Goal: Contribute content: Add original content to the website for others to see

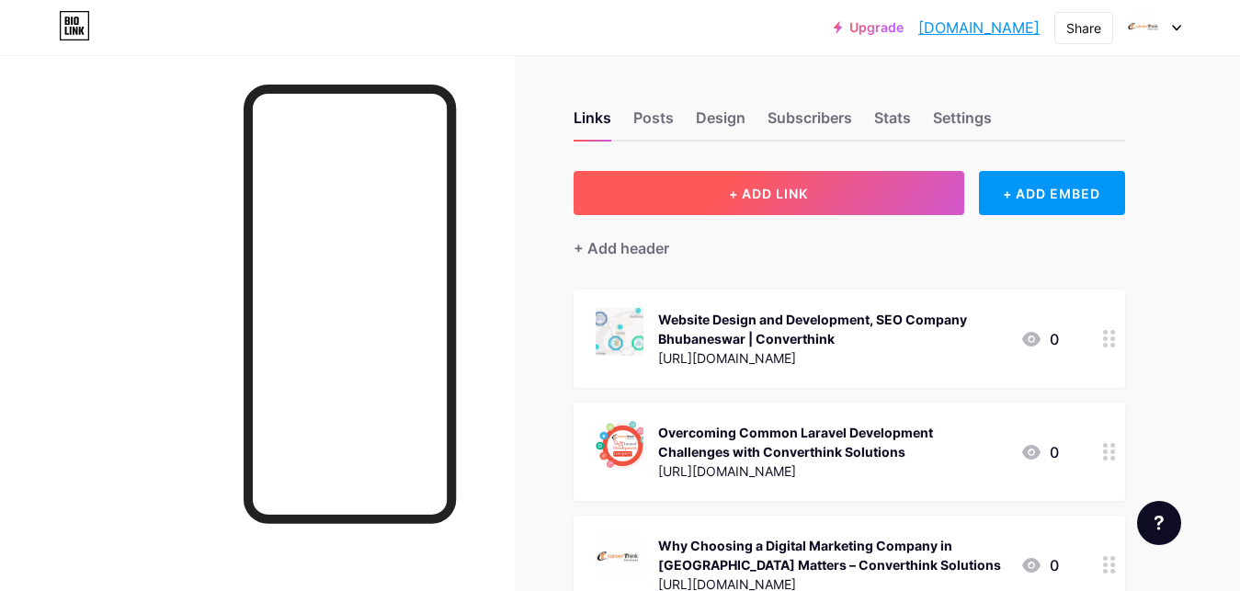
click at [827, 207] on button "+ ADD LINK" at bounding box center [768, 193] width 391 height 44
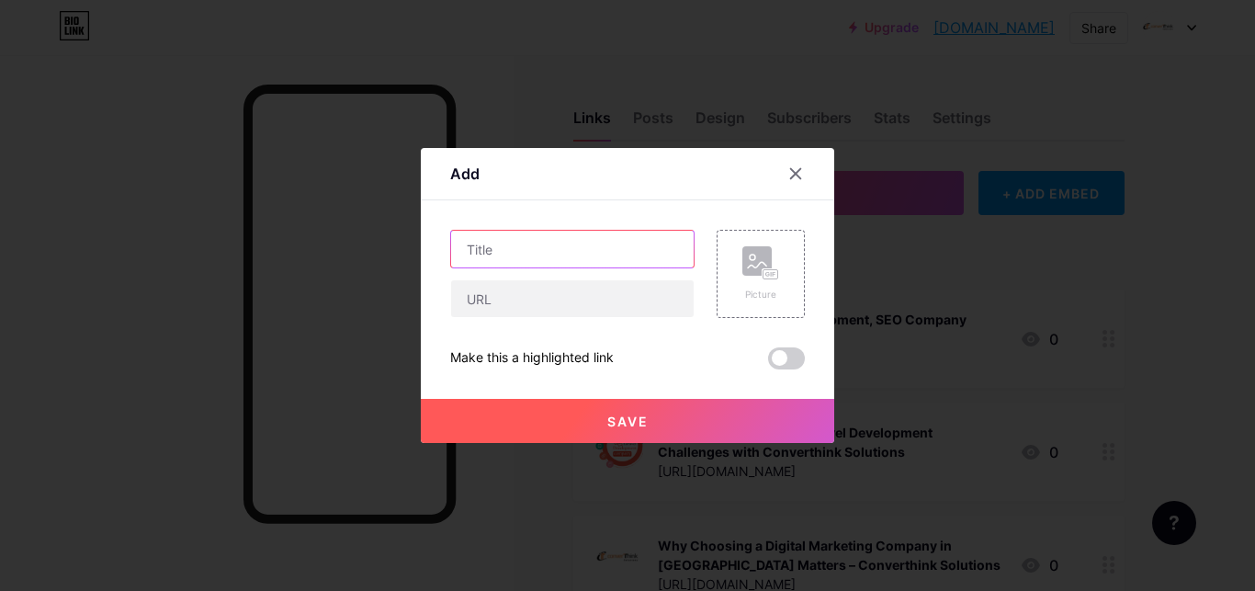
click at [499, 244] on input "text" at bounding box center [572, 249] width 243 height 37
paste input "Online Hotel Booking Software by Converthink Solutions"
type input "Online Hotel Booking Software by Converthink Solutions"
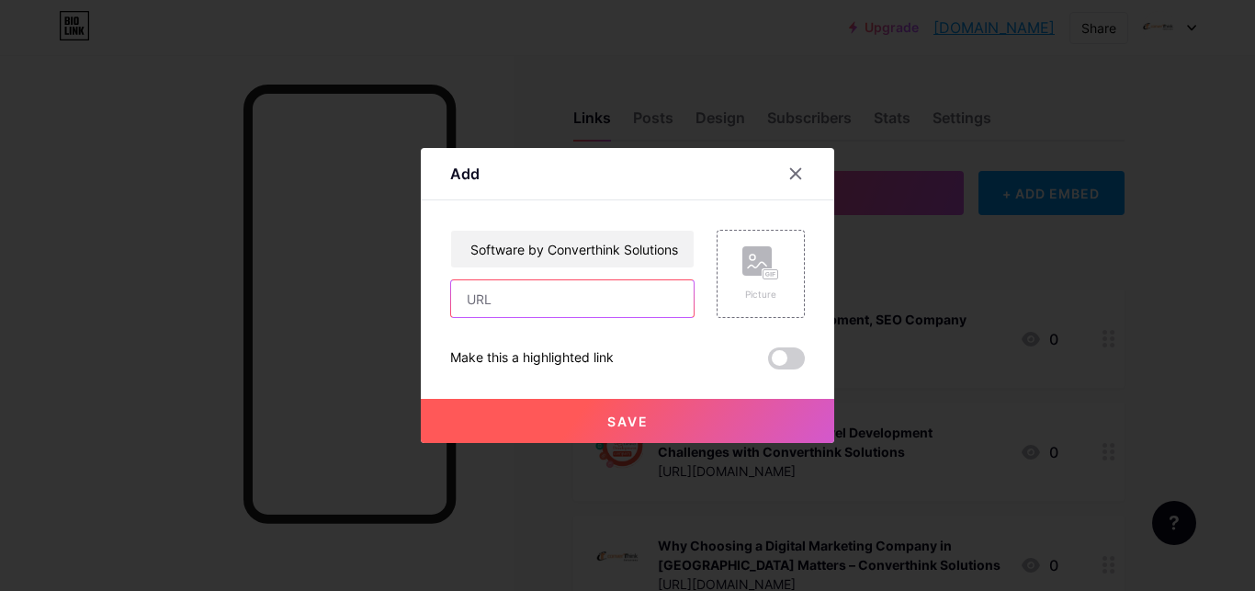
click at [499, 307] on input "text" at bounding box center [572, 298] width 243 height 37
click at [485, 292] on input "text" at bounding box center [572, 298] width 243 height 37
paste input ": [URL][DOMAIN_NAME]"
type input ": [URL][DOMAIN_NAME]"
drag, startPoint x: 1002, startPoint y: 388, endPoint x: 654, endPoint y: 406, distance: 347.9
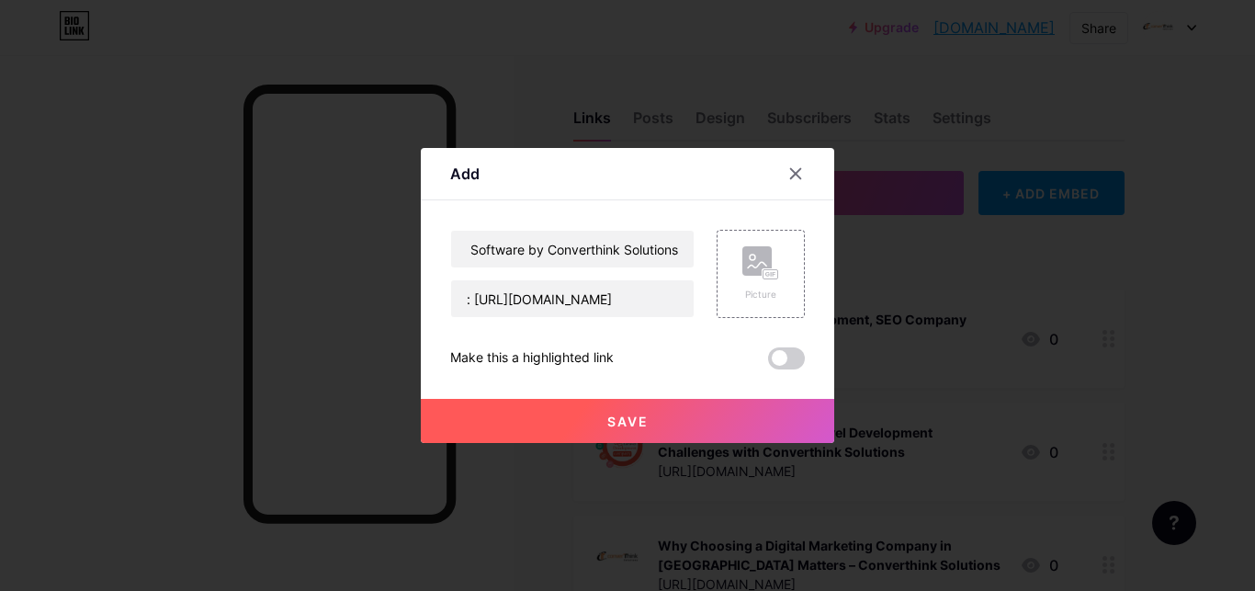
click at [1001, 390] on div at bounding box center [627, 295] width 1255 height 591
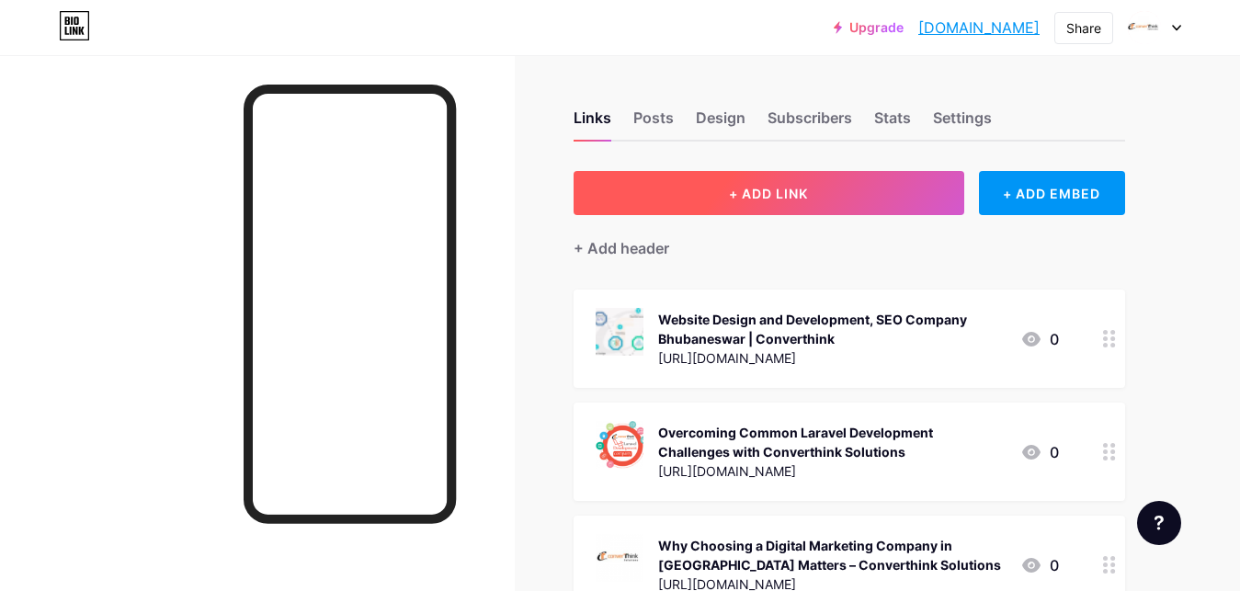
click at [847, 200] on button "+ ADD LINK" at bounding box center [768, 193] width 391 height 44
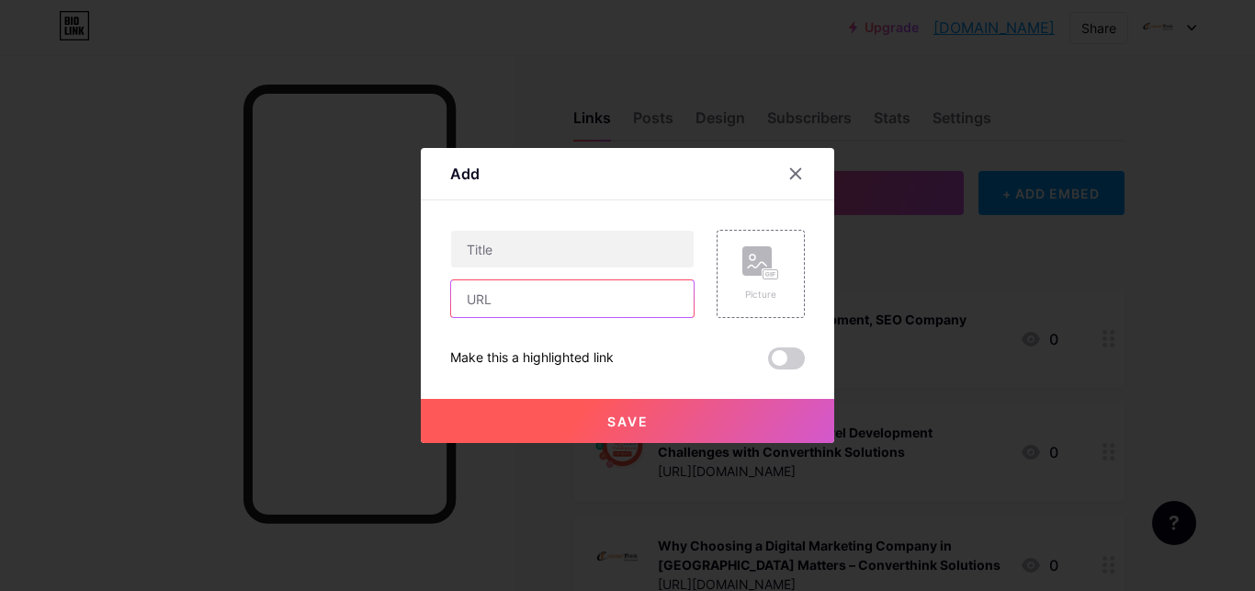
click at [505, 303] on input "text" at bounding box center [572, 298] width 243 height 37
paste input ": [URL][DOMAIN_NAME]"
type input ": [URL][DOMAIN_NAME]"
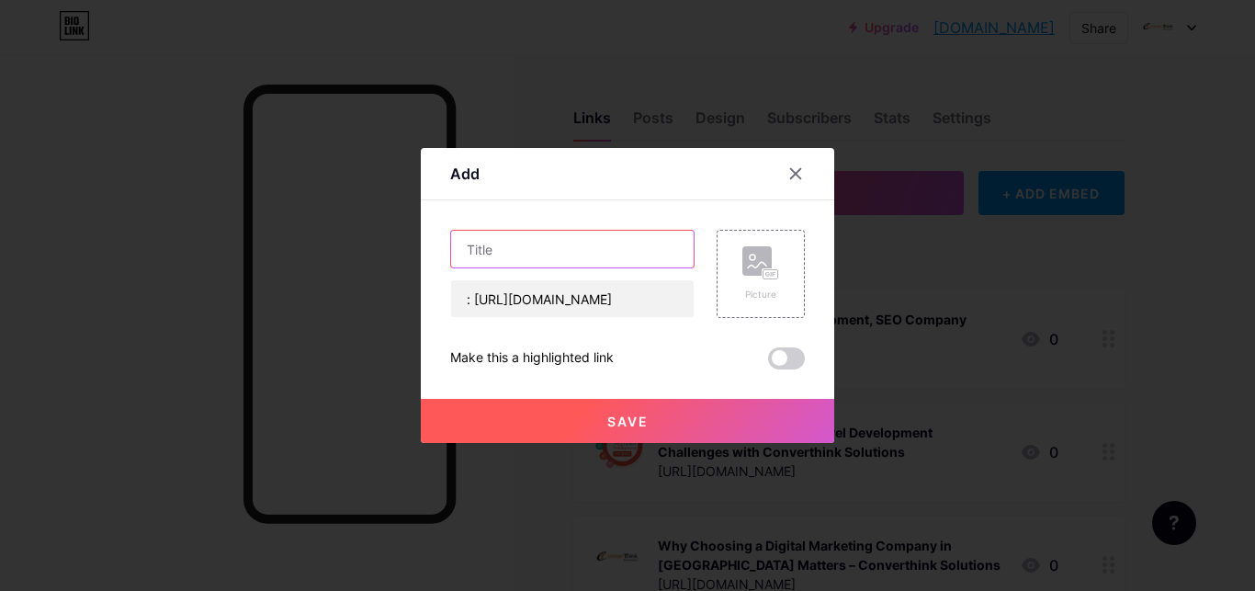
click at [573, 238] on input "text" at bounding box center [572, 249] width 243 height 37
paste input "Online Hotel Booking Software by Converthink Solutions"
type input "Online Hotel Booking Software by Converthink Solutions"
click at [649, 414] on button "Save" at bounding box center [628, 421] width 414 height 44
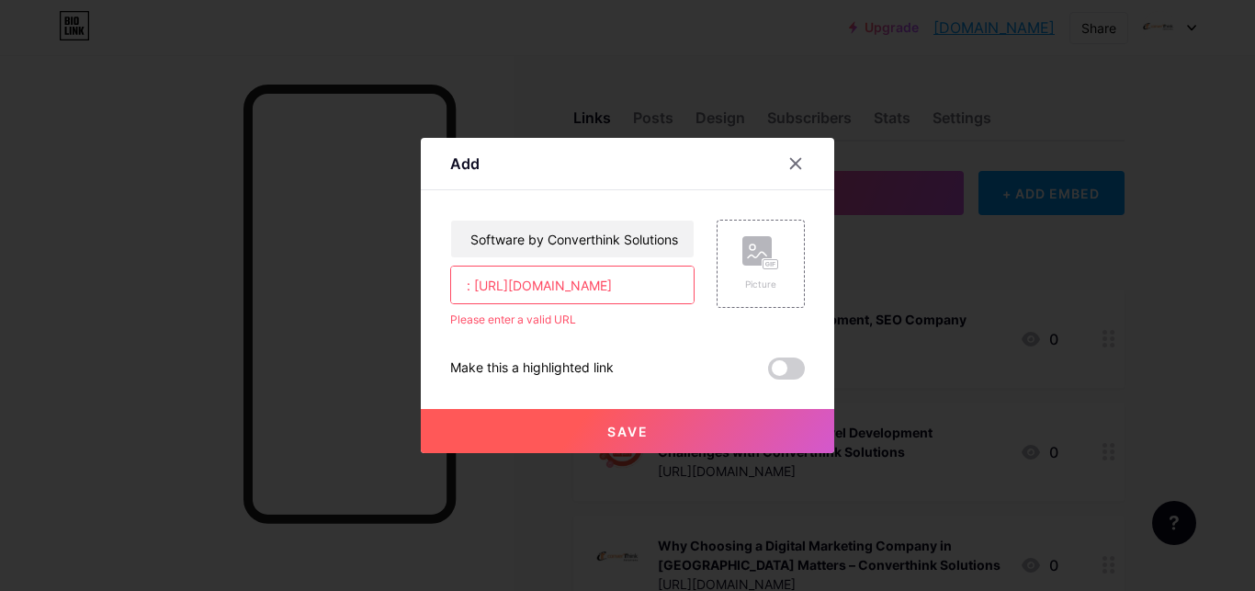
drag, startPoint x: 476, startPoint y: 287, endPoint x: 454, endPoint y: 287, distance: 22.1
click at [454, 287] on input ": [URL][DOMAIN_NAME]" at bounding box center [572, 285] width 243 height 37
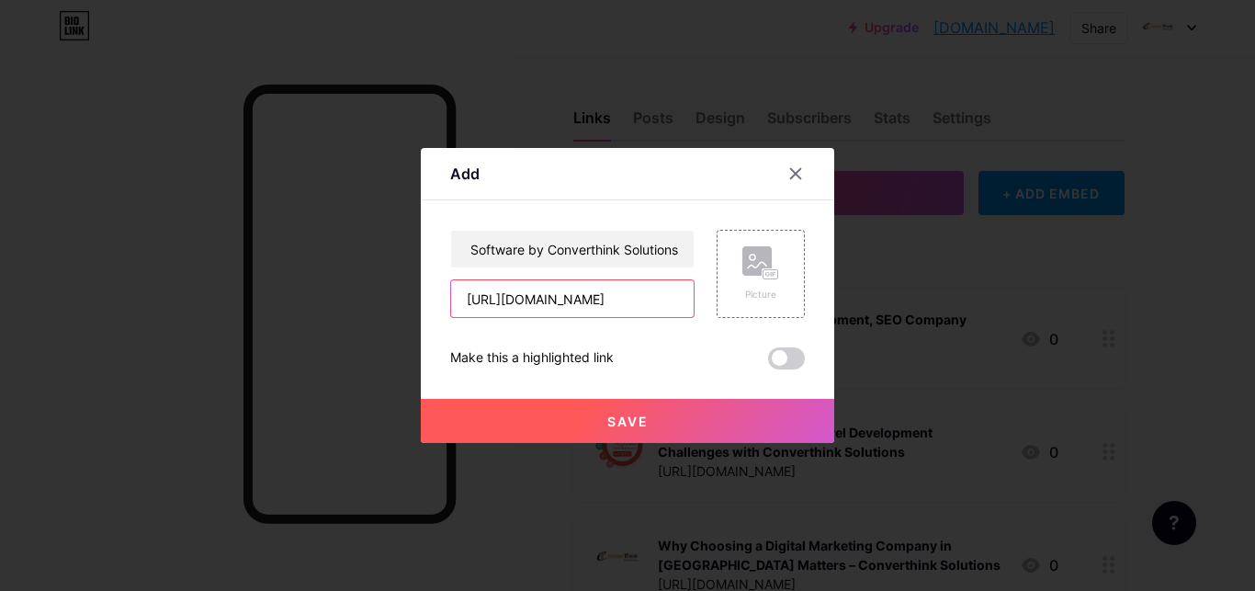
type input "[URL][DOMAIN_NAME]"
click at [885, 361] on div at bounding box center [627, 295] width 1255 height 591
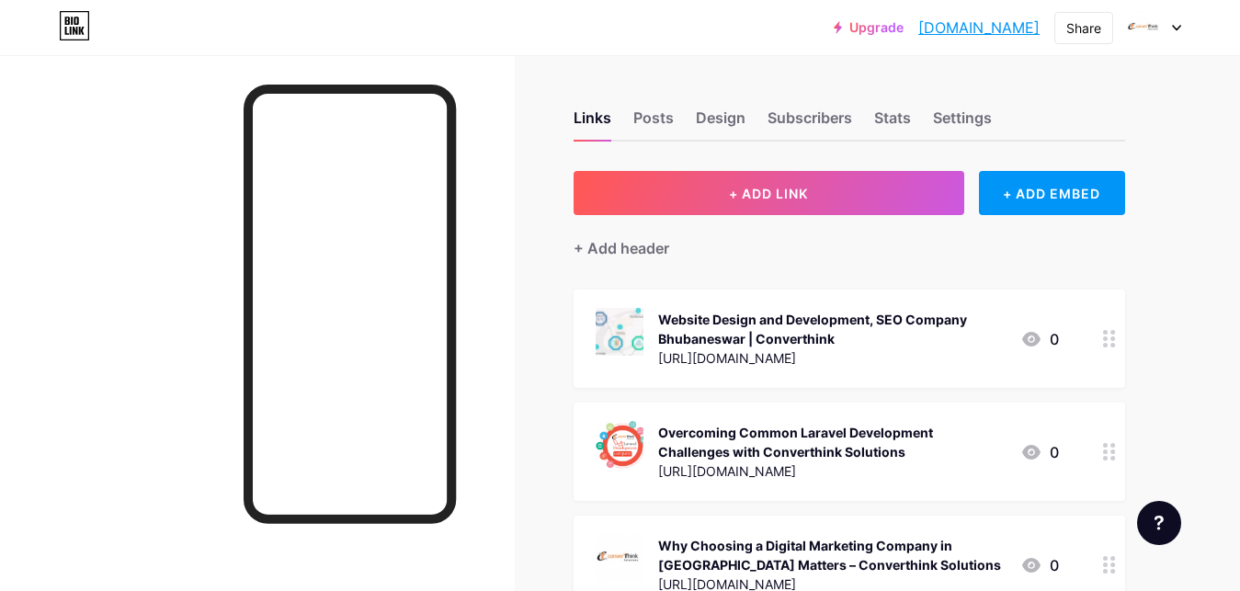
click at [930, 29] on link "[DOMAIN_NAME]" at bounding box center [978, 28] width 121 height 22
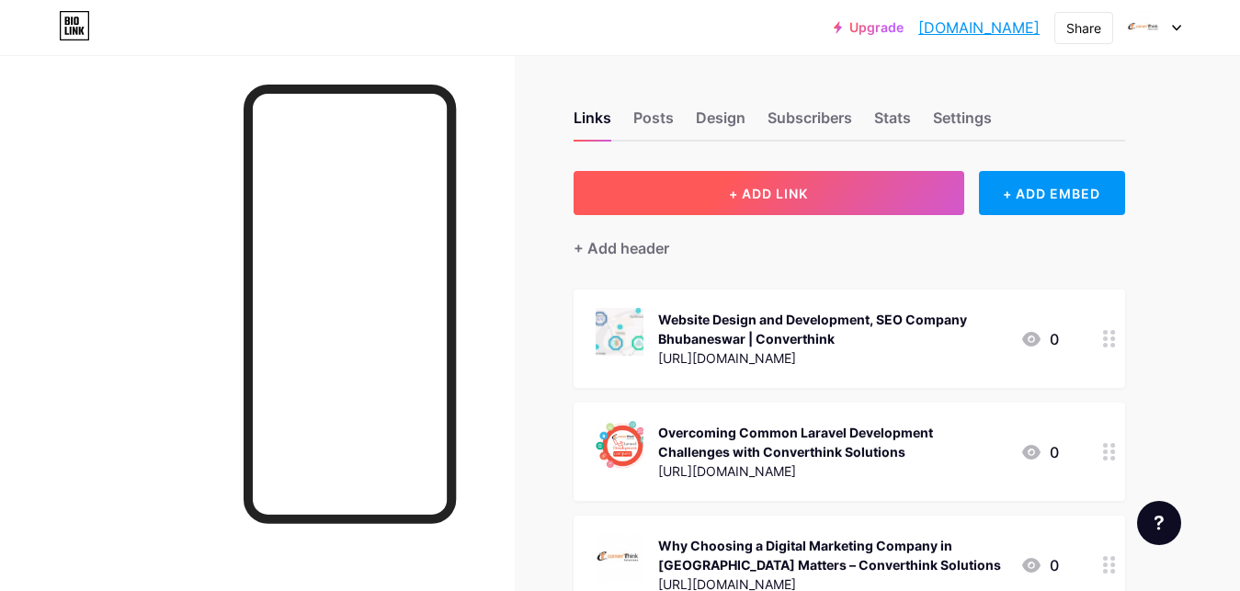
click at [778, 210] on button "+ ADD LINK" at bounding box center [768, 193] width 391 height 44
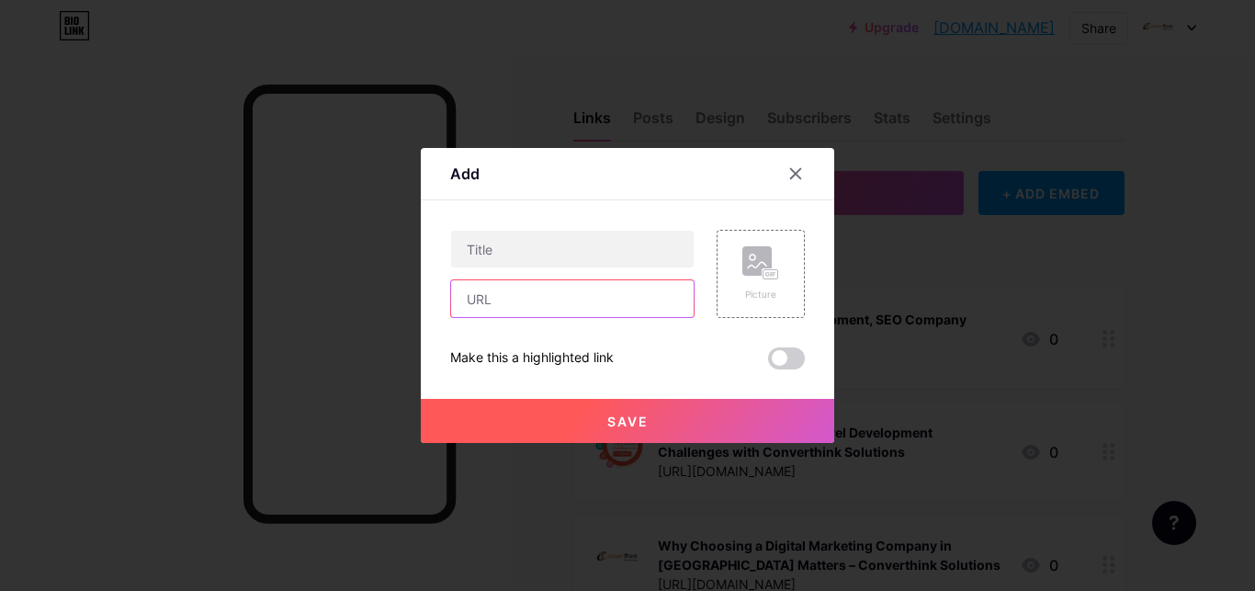
click at [491, 305] on input "text" at bounding box center [572, 298] width 243 height 37
paste input "Online Hotel Booking Software by Converthink Solutions"
type input "Online Hotel Booking Software by Converthink Solutions"
drag, startPoint x: 683, startPoint y: 300, endPoint x: 194, endPoint y: 307, distance: 489.0
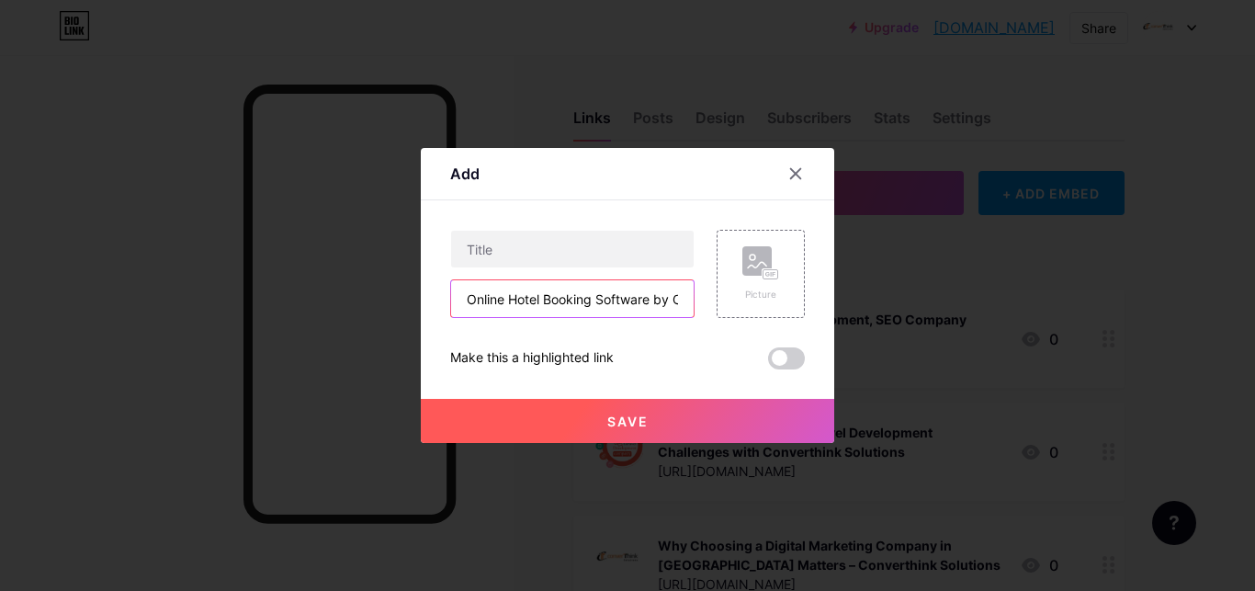
click at [451, 307] on input "Online Hotel Booking Software by Converthink Solutions" at bounding box center [572, 298] width 243 height 37
drag, startPoint x: 489, startPoint y: 239, endPoint x: 479, endPoint y: 247, distance: 13.1
click at [488, 241] on input "text" at bounding box center [572, 249] width 243 height 37
paste input "Online Hotel Booking Software by Converthink Solutions"
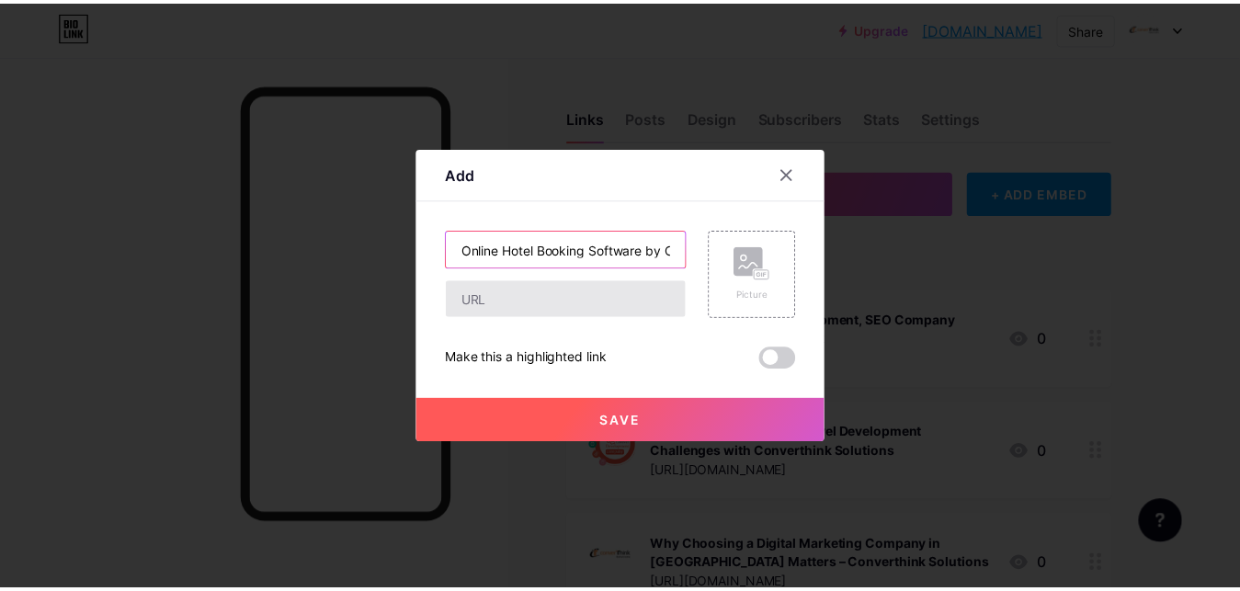
scroll to position [0, 131]
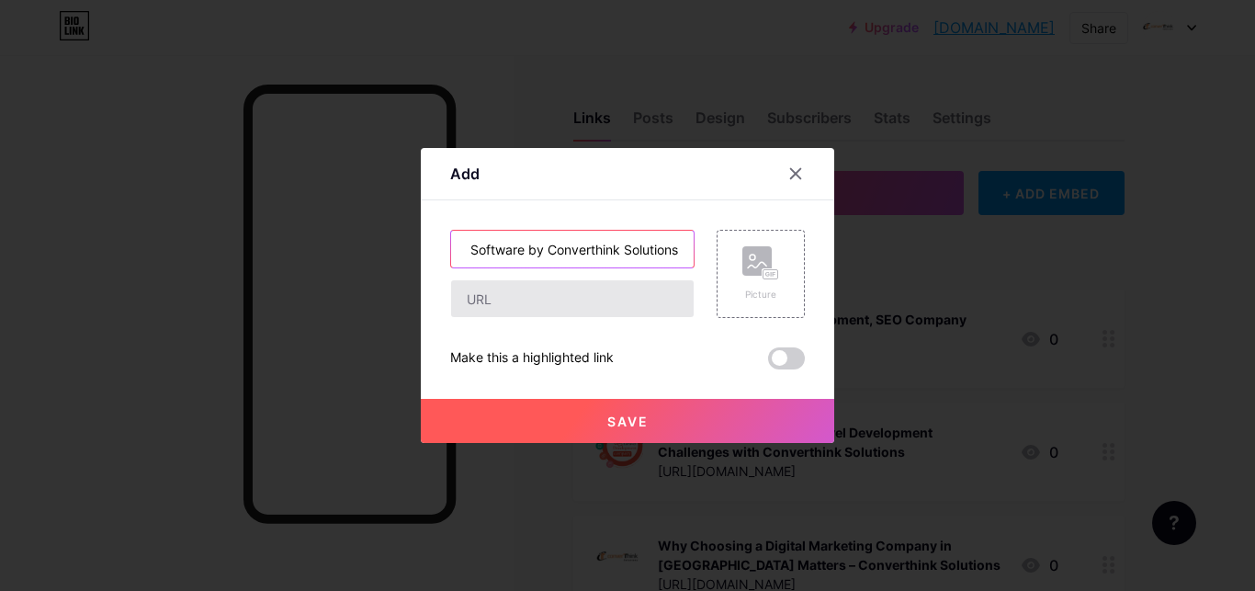
type input "Online Hotel Booking Software by Converthink Solutions"
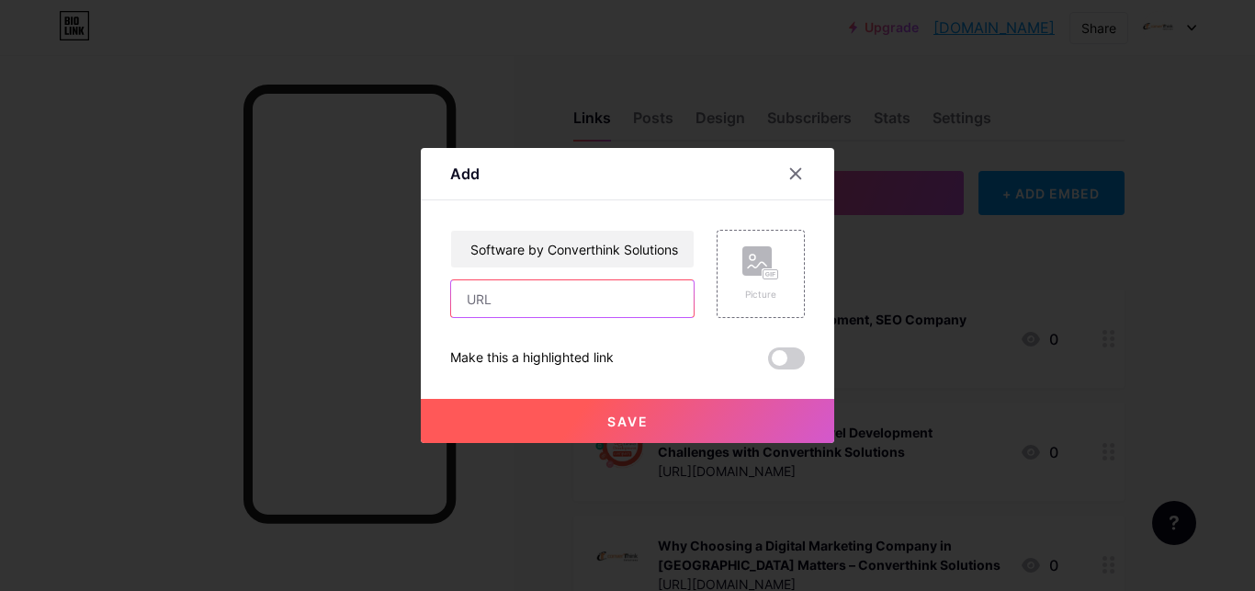
drag, startPoint x: 486, startPoint y: 297, endPoint x: 504, endPoint y: 352, distance: 57.8
click at [486, 298] on input "text" at bounding box center [572, 298] width 243 height 37
paste input "[URL][DOMAIN_NAME]"
type input "[URL][DOMAIN_NAME]"
click at [720, 421] on button "Save" at bounding box center [628, 421] width 414 height 44
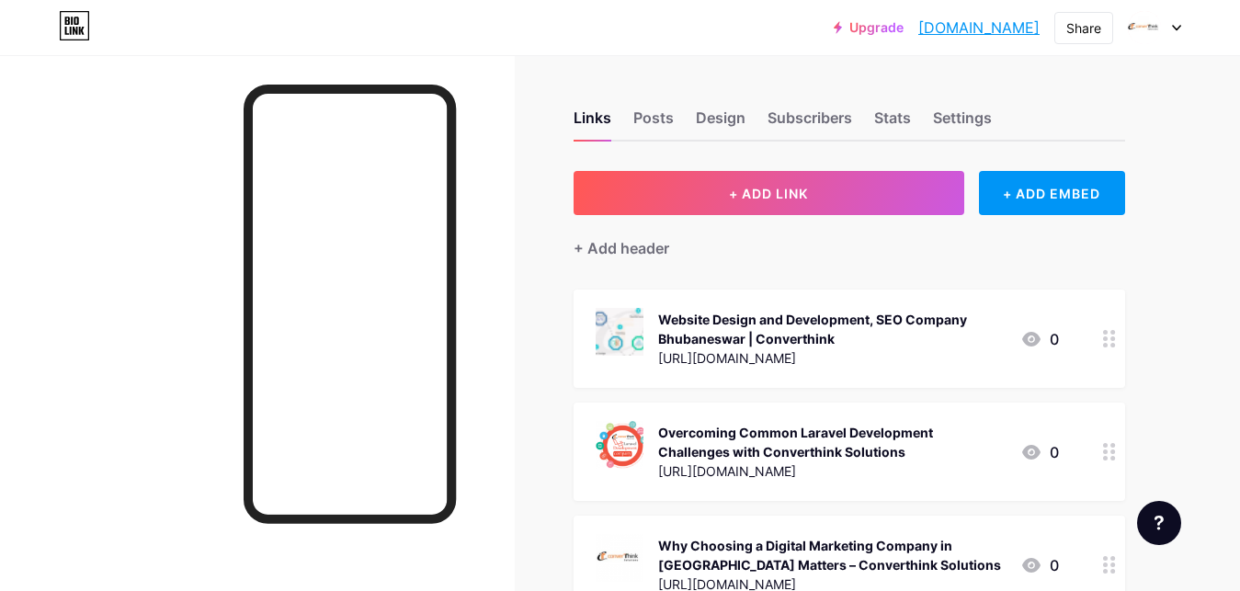
click at [970, 26] on link "[DOMAIN_NAME]" at bounding box center [978, 28] width 121 height 22
